Goal: Task Accomplishment & Management: Use online tool/utility

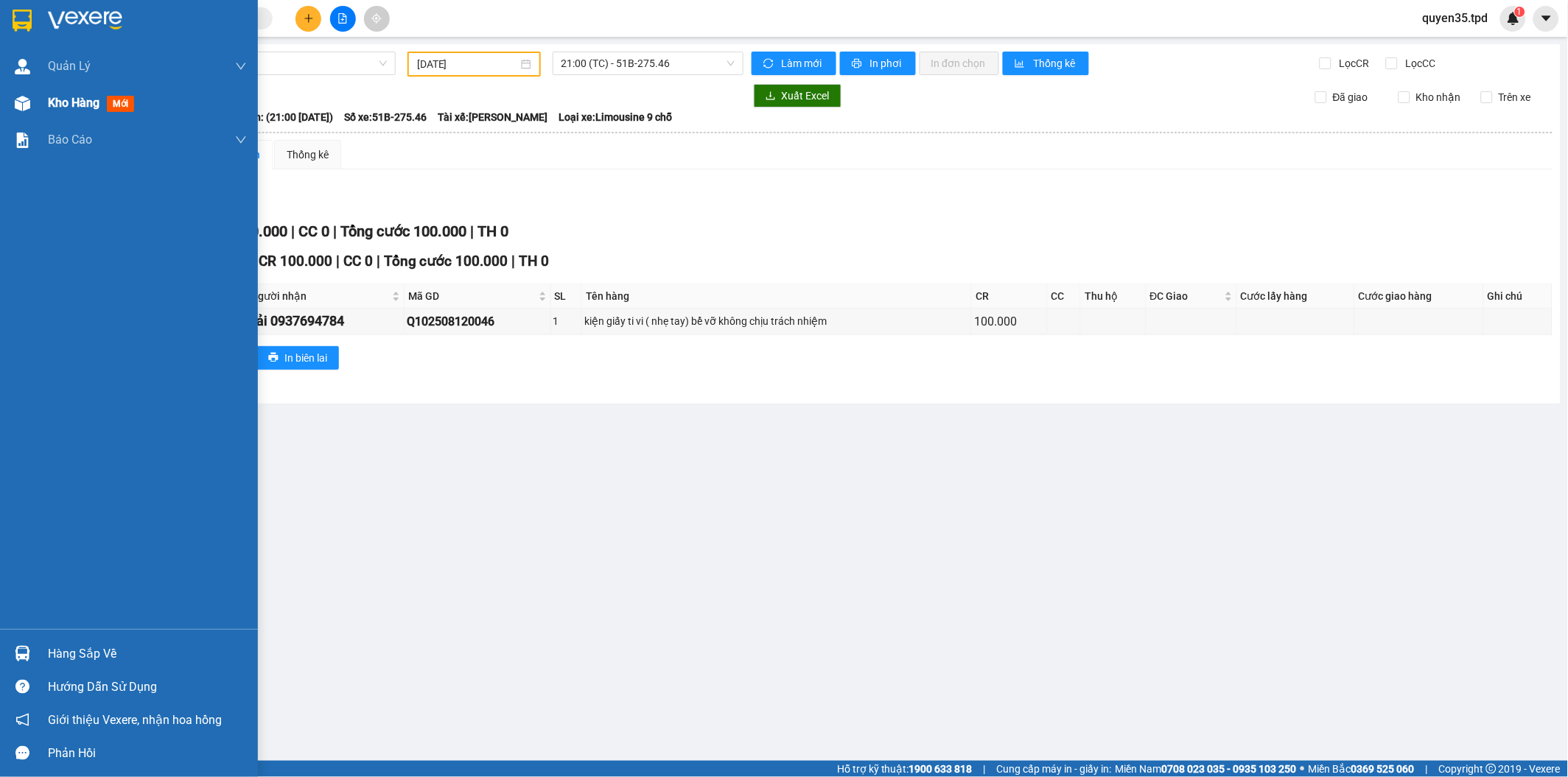
click at [62, 108] on span "Kho hàng" at bounding box center [74, 102] width 52 height 14
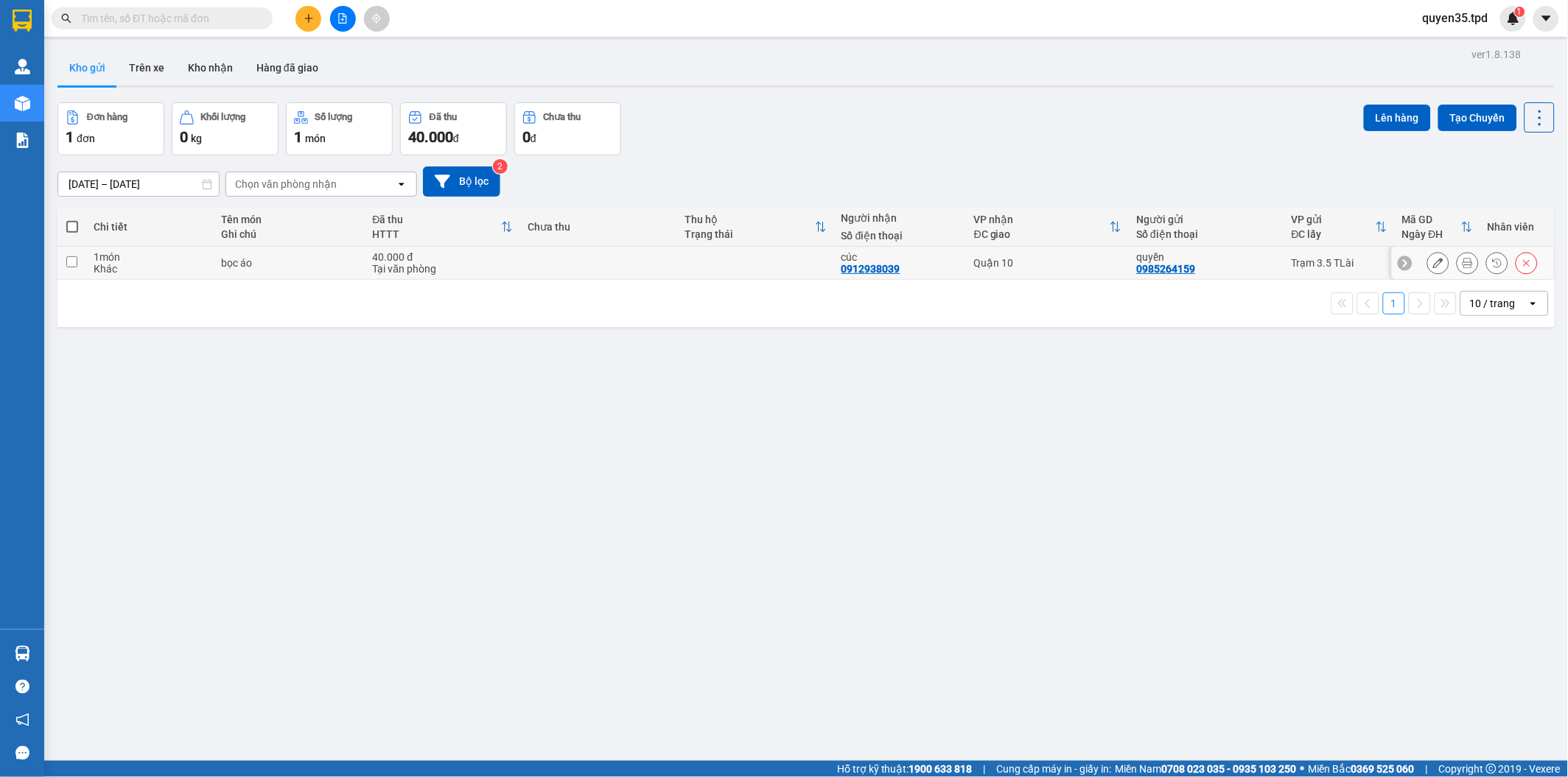
click at [71, 266] on input "checkbox" at bounding box center [71, 262] width 11 height 11
checkbox input "true"
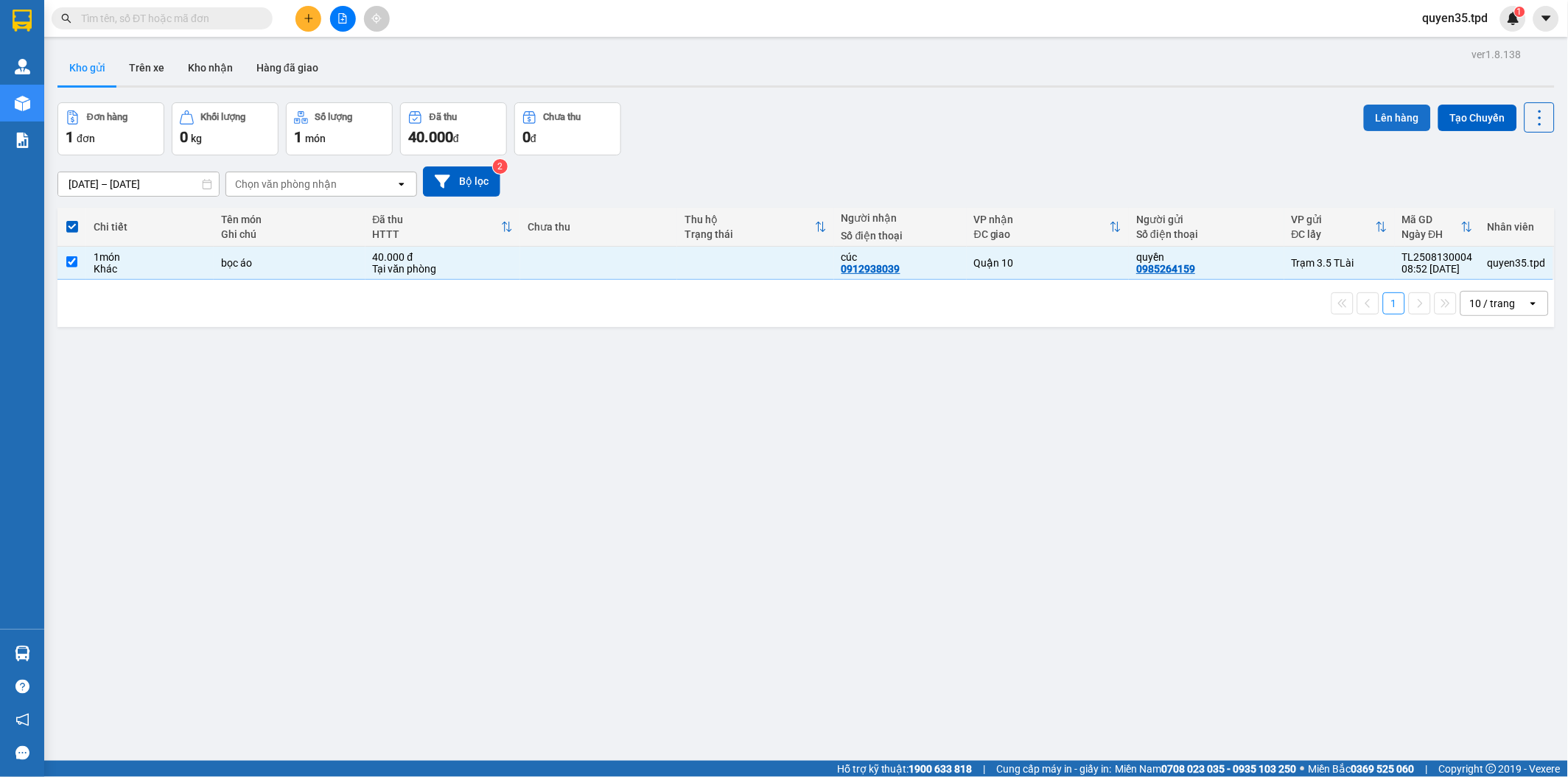
click at [1399, 113] on button "Lên hàng" at bounding box center [1397, 117] width 67 height 26
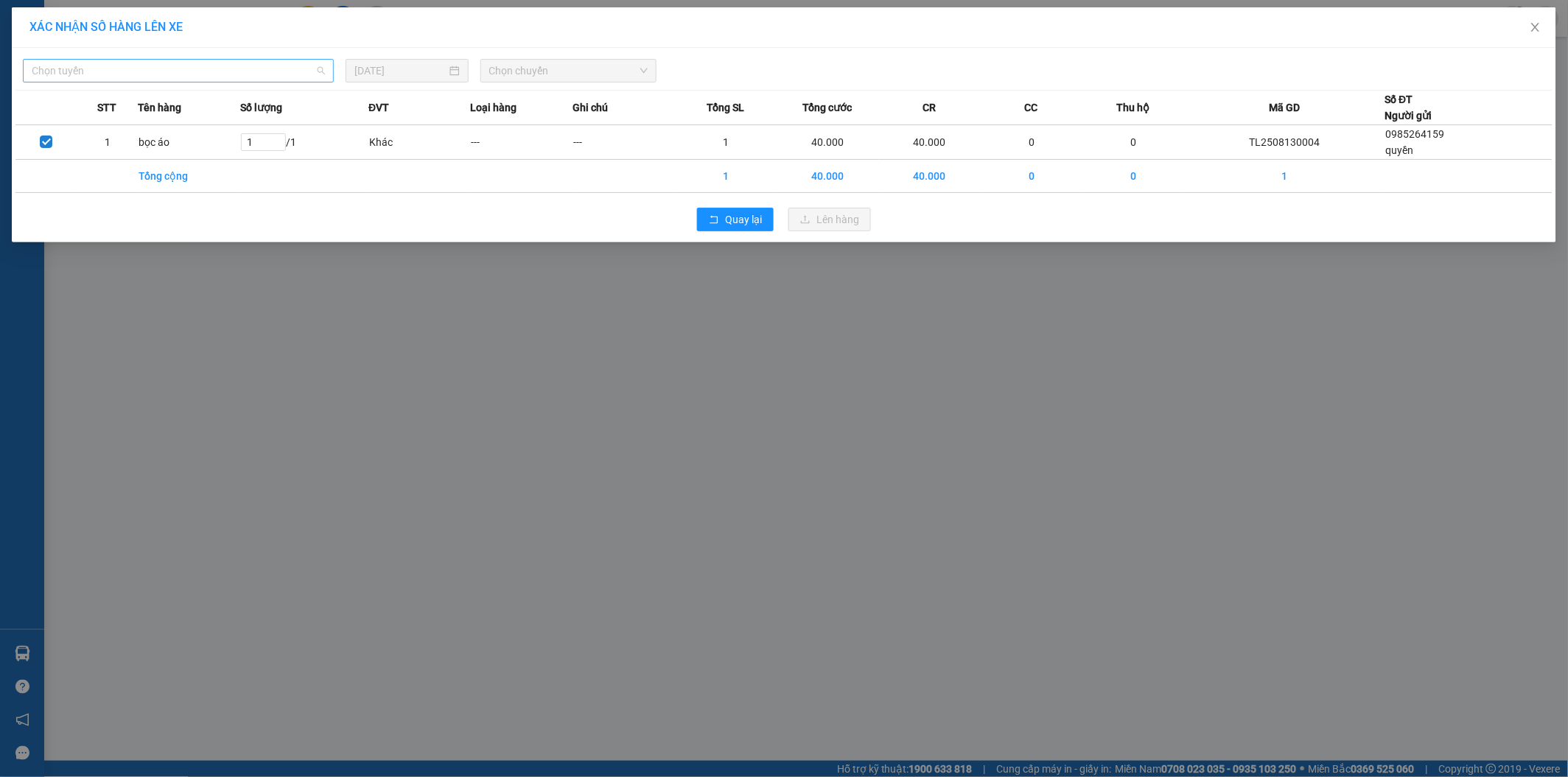
click at [218, 64] on span "Chọn tuyến" at bounding box center [178, 70] width 293 height 22
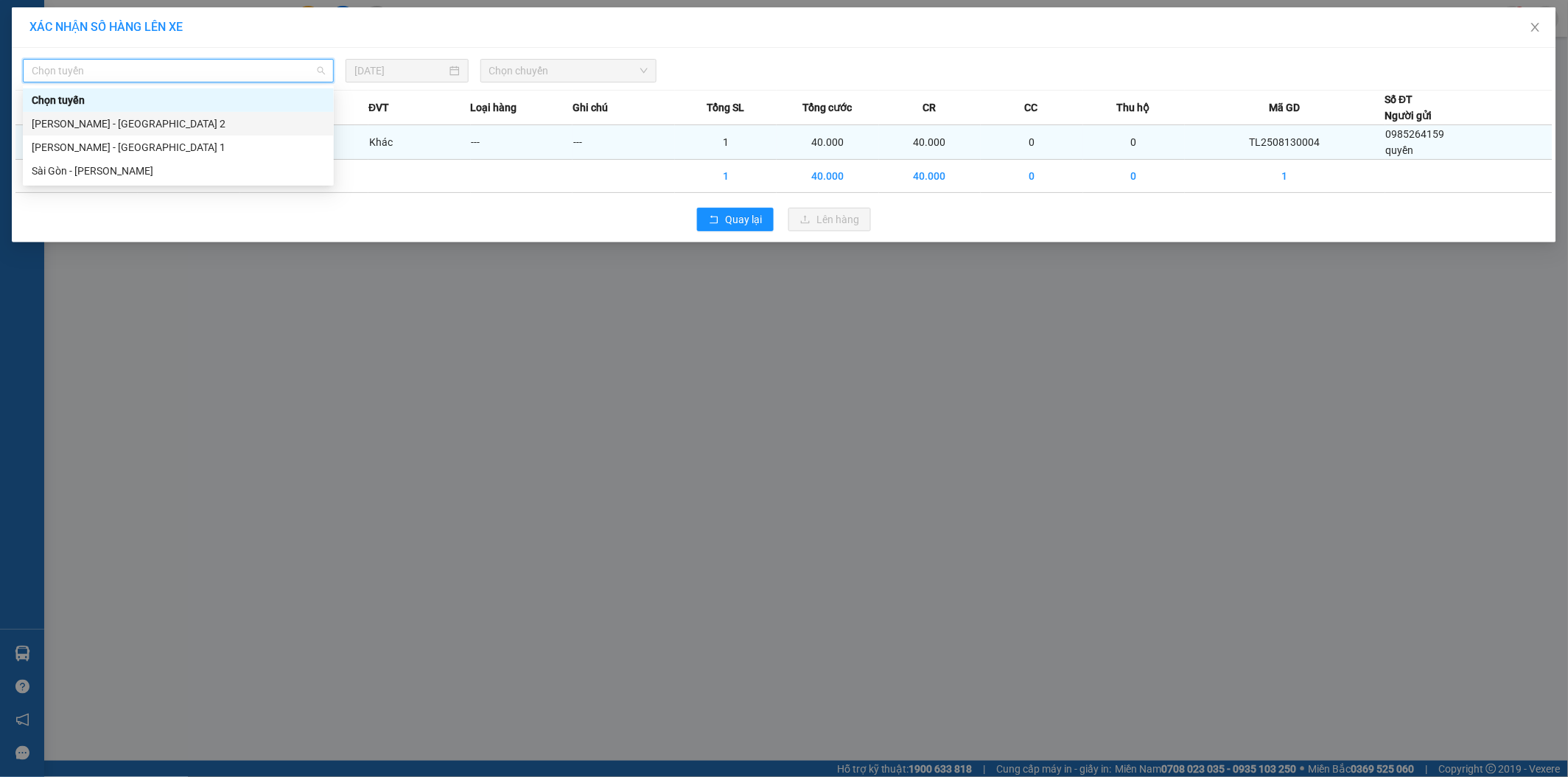
drag, startPoint x: 144, startPoint y: 126, endPoint x: 182, endPoint y: 125, distance: 38.0
click at [151, 125] on div "[PERSON_NAME] - [GEOGRAPHIC_DATA] 2" at bounding box center [178, 124] width 293 height 17
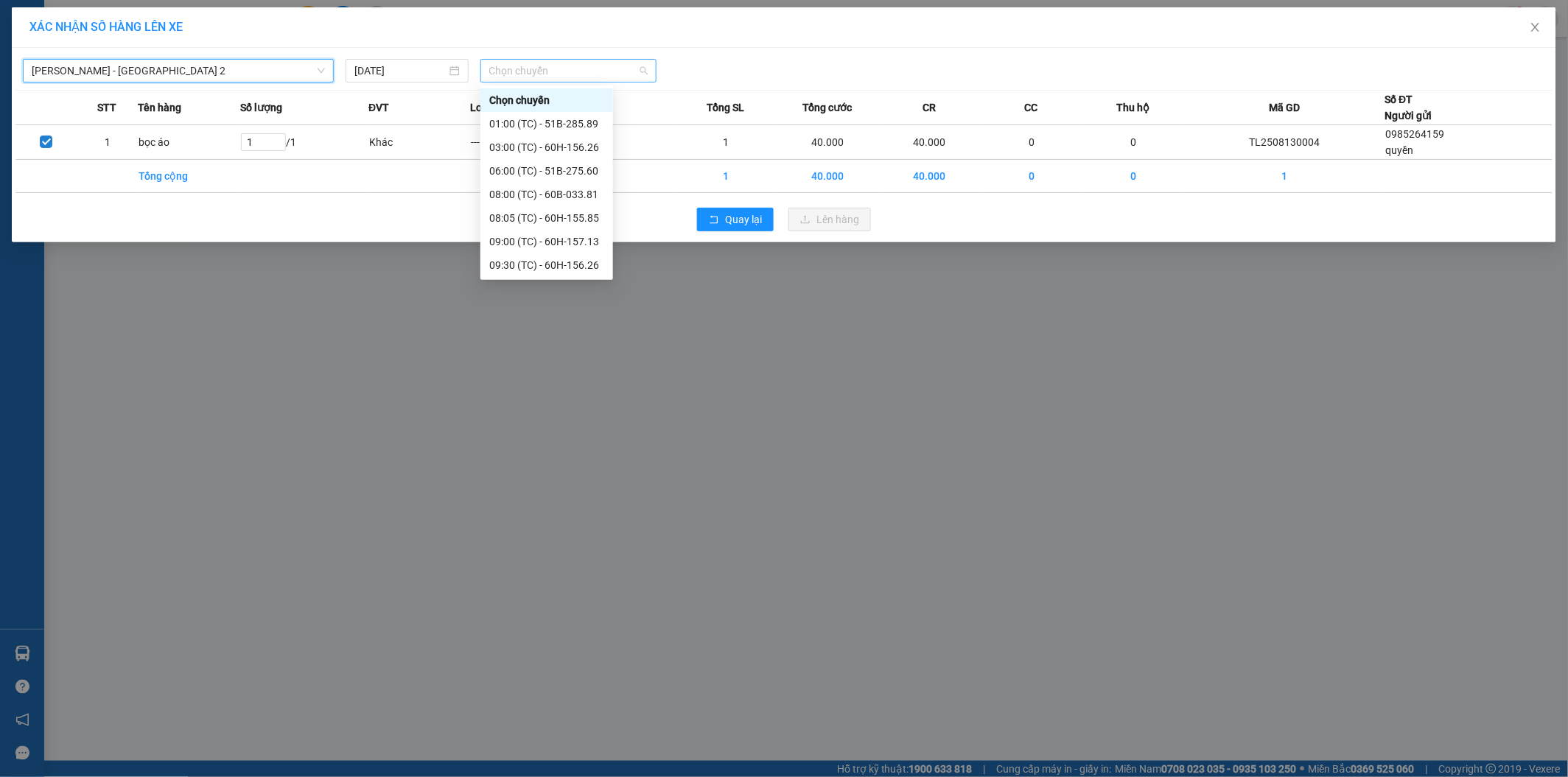
click at [551, 71] on span "Chọn chuyến" at bounding box center [569, 70] width 160 height 22
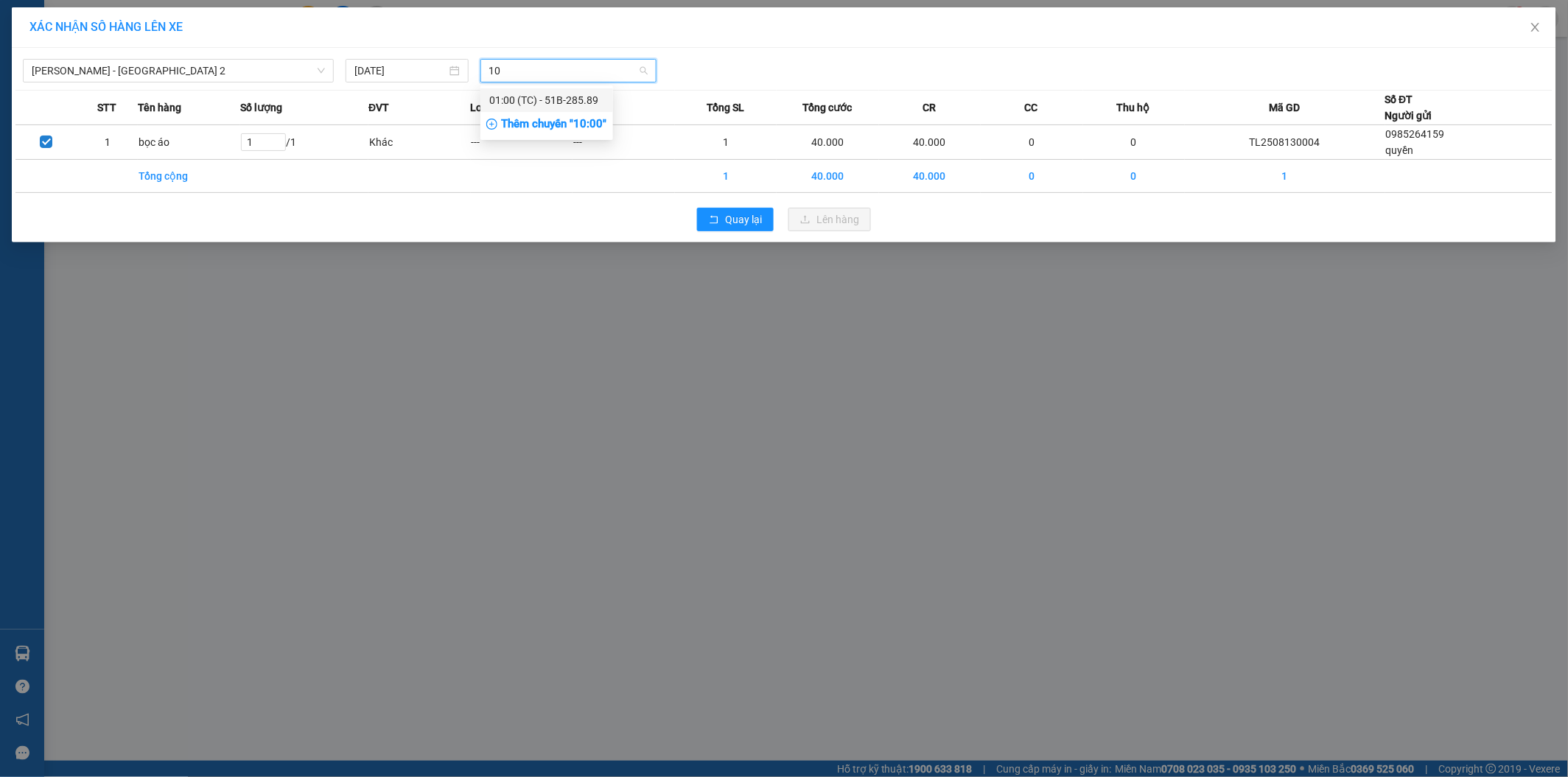
type input "10"
click at [550, 131] on div "Thêm chuyến " 10:00 "" at bounding box center [547, 124] width 132 height 25
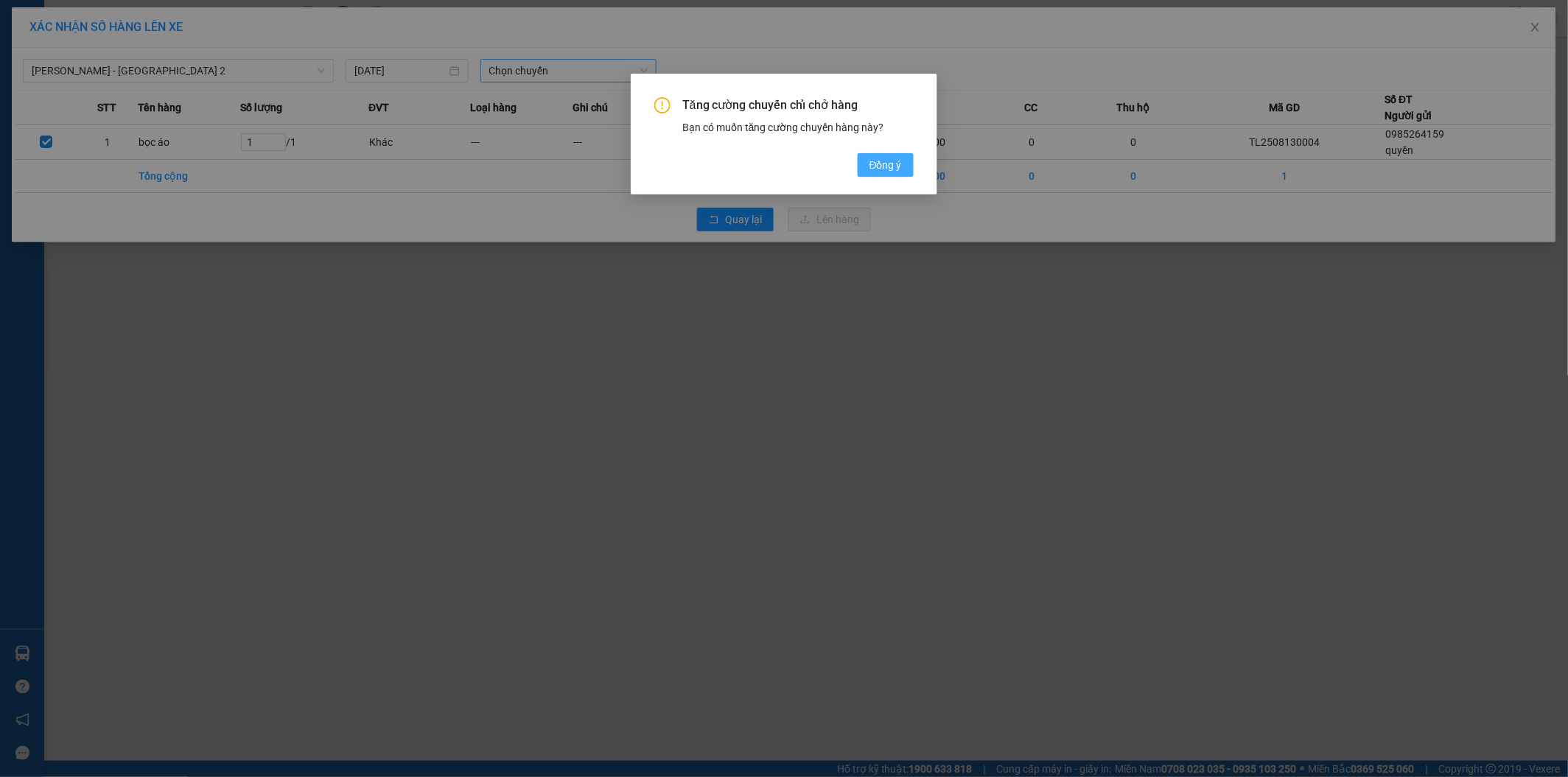
click at [890, 166] on span "Đồng ý" at bounding box center [886, 165] width 32 height 17
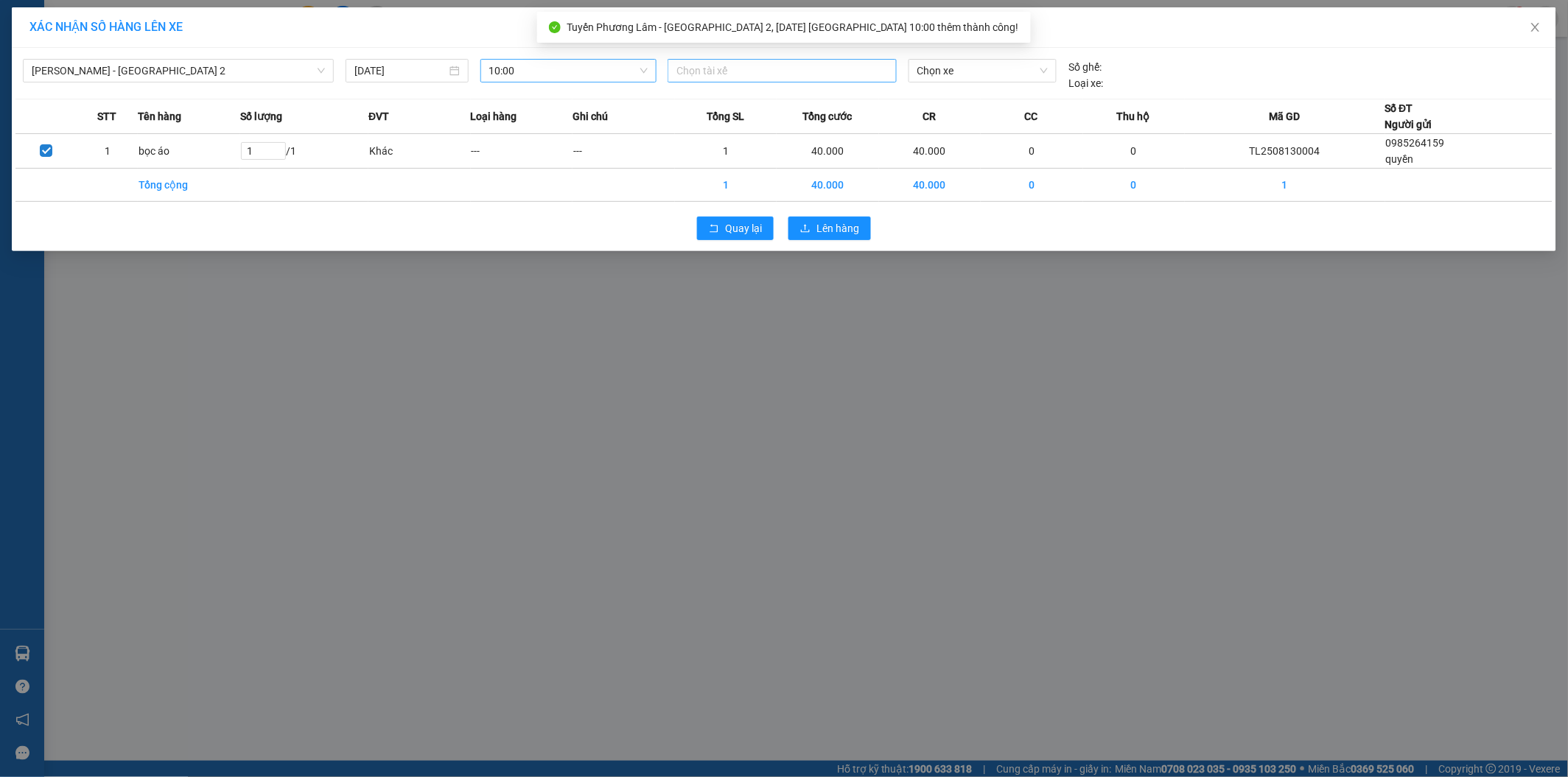
click at [779, 70] on div at bounding box center [782, 71] width 222 height 18
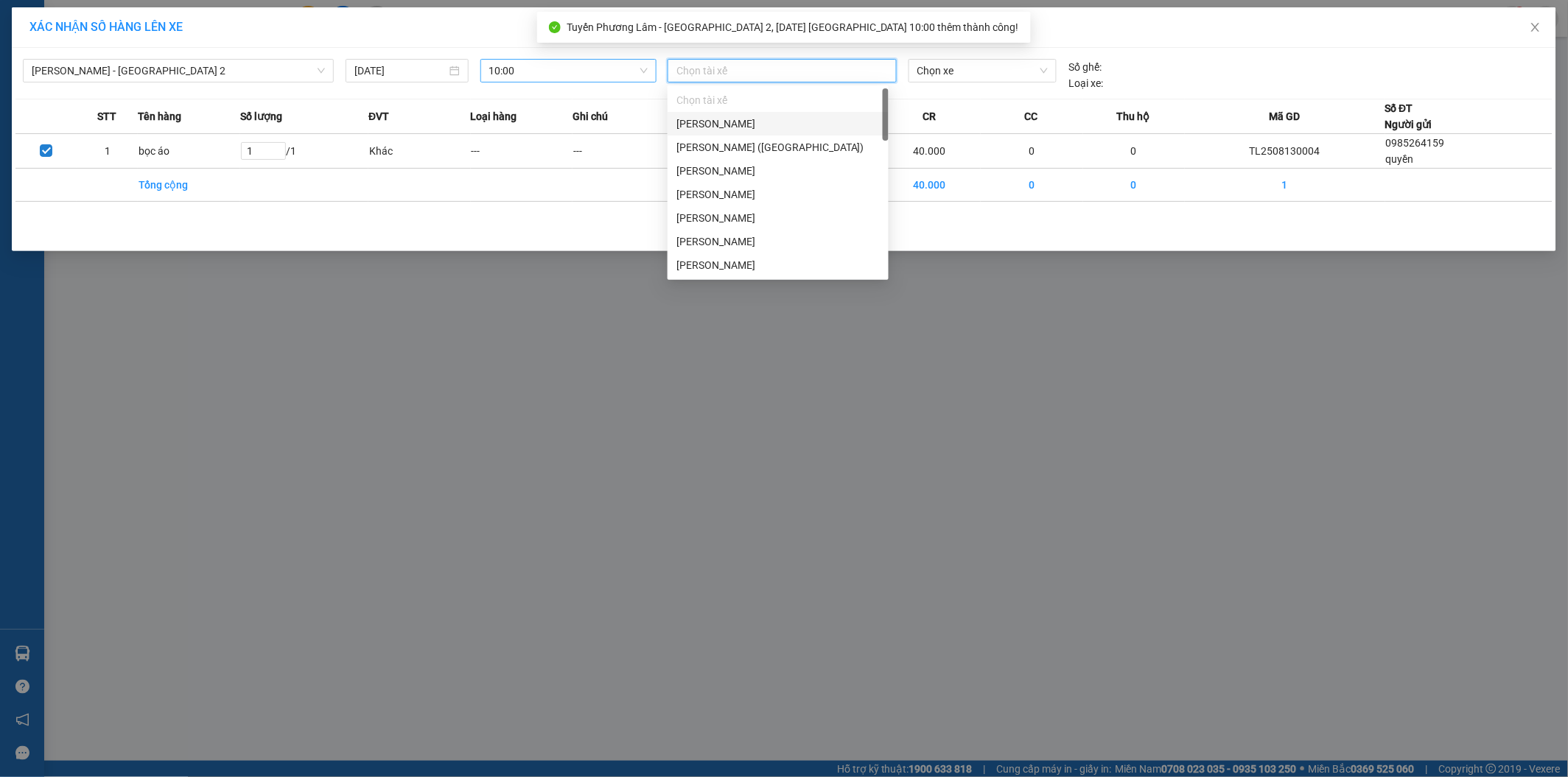
type input "d"
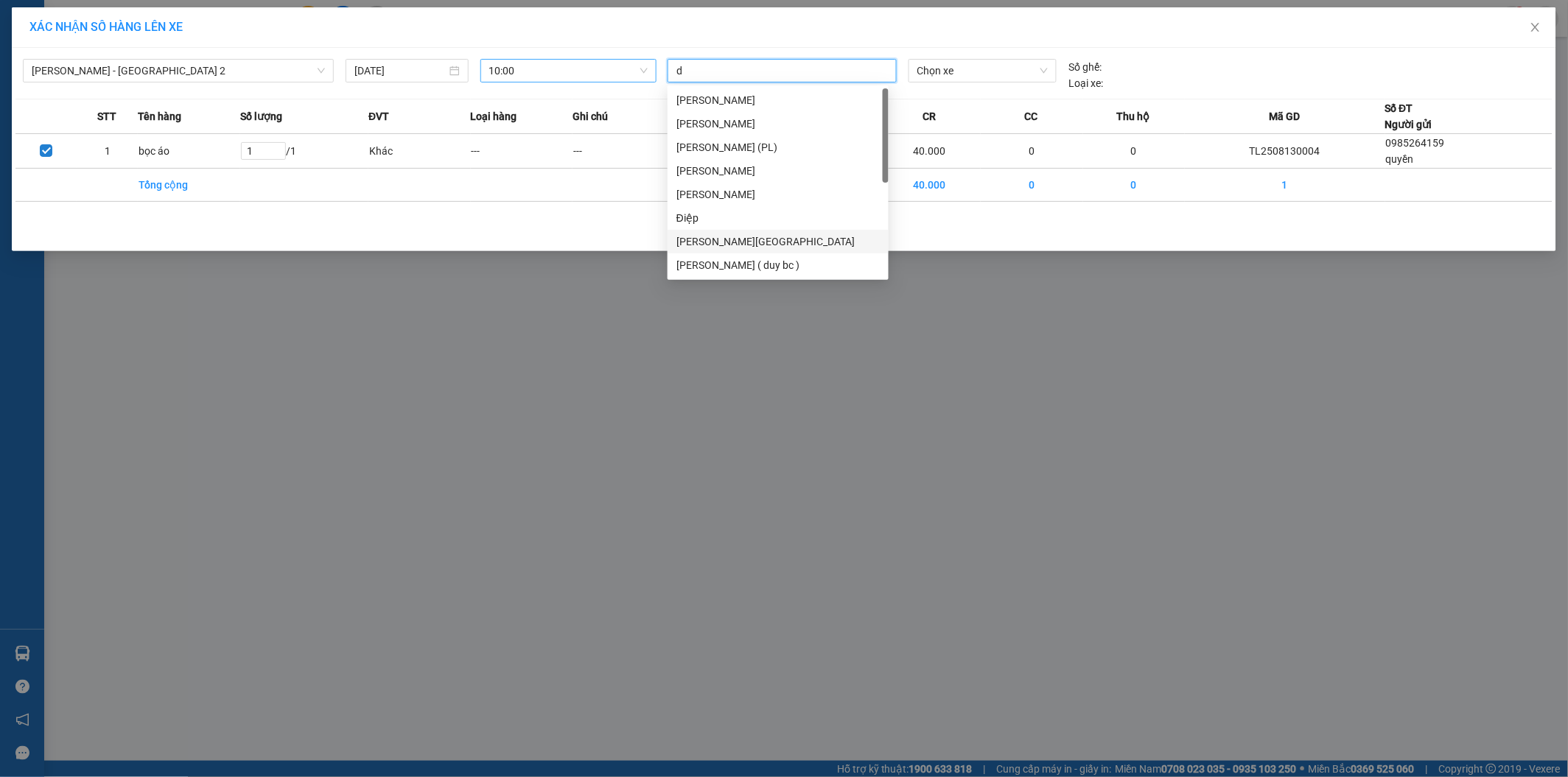
click at [710, 244] on div "[PERSON_NAME][GEOGRAPHIC_DATA]" at bounding box center [778, 241] width 203 height 17
click at [980, 68] on span "Chọn xe" at bounding box center [983, 70] width 131 height 22
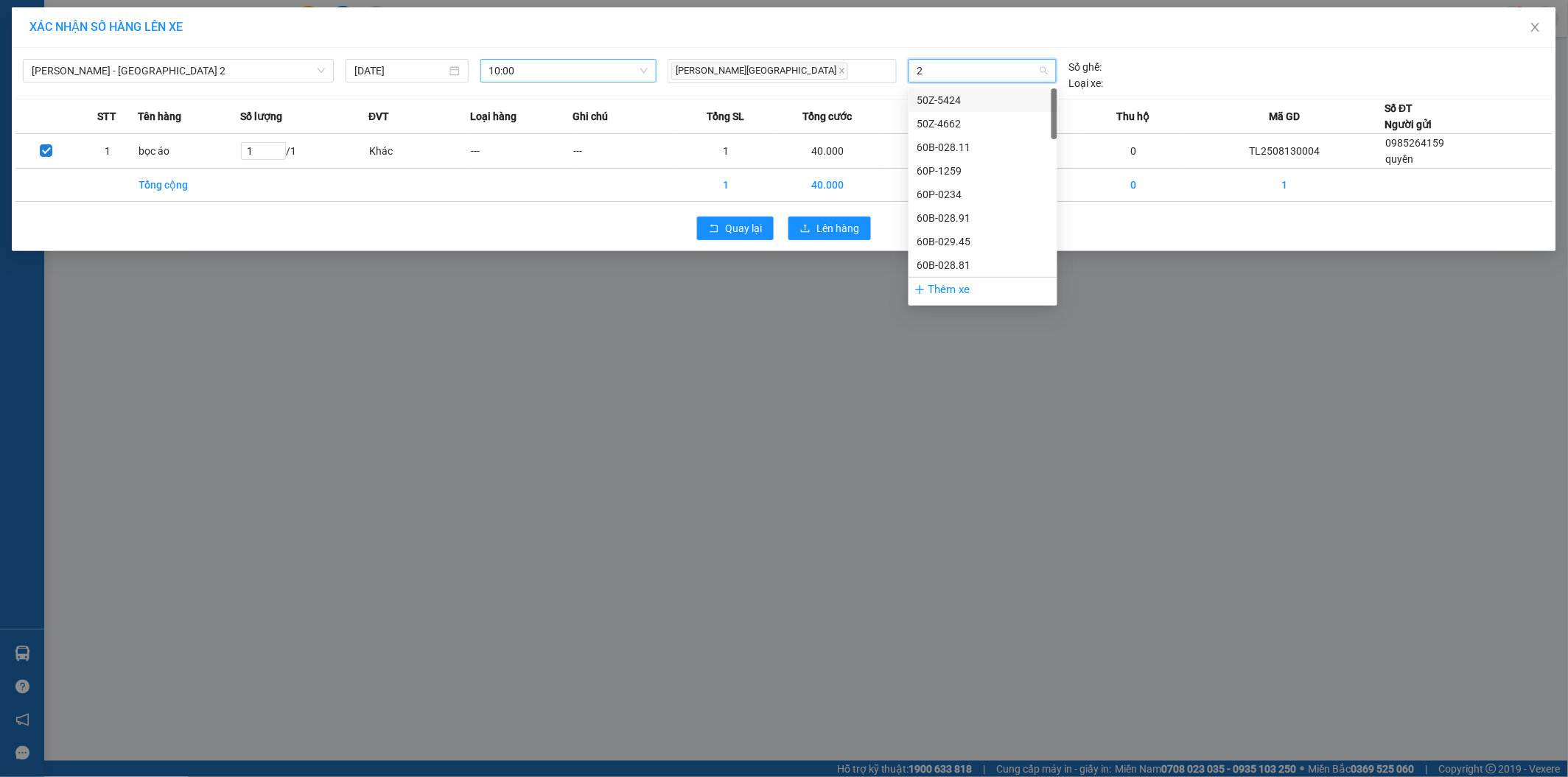
type input "28"
click at [945, 200] on div "51B-285.89" at bounding box center [983, 195] width 131 height 17
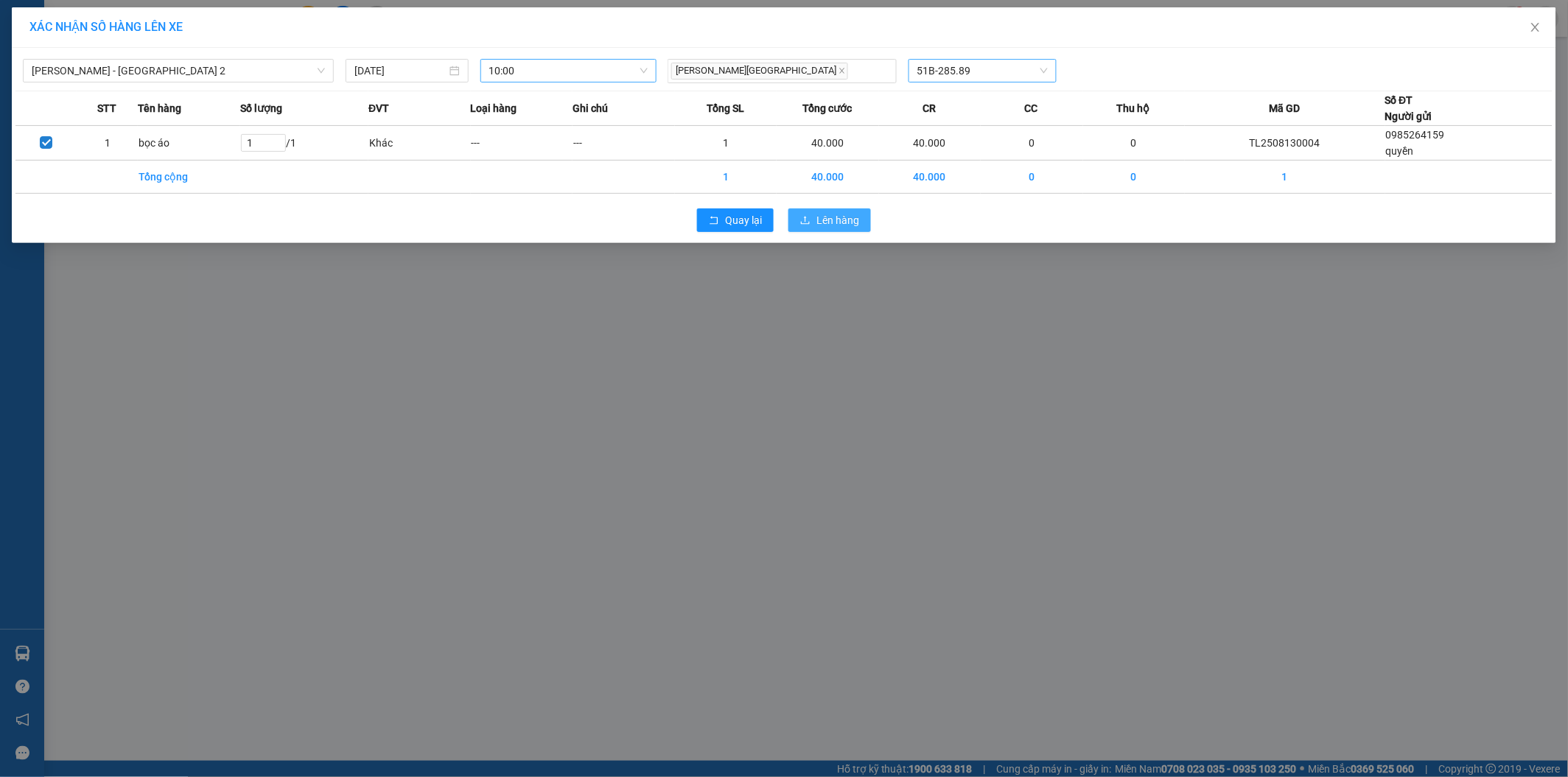
click at [822, 217] on span "Lên hàng" at bounding box center [837, 220] width 43 height 17
